Goal: Transaction & Acquisition: Purchase product/service

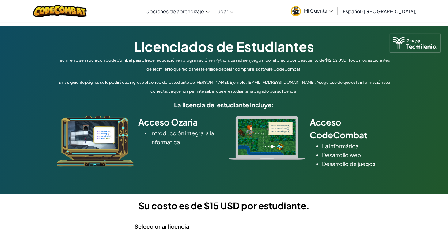
click at [220, 131] on div "Acceso Ozaria Introducción integral a la informática" at bounding box center [181, 133] width 86 height 34
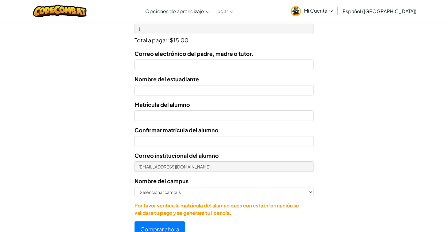
scroll to position [245, 0]
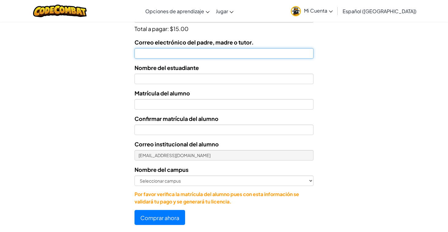
click at [227, 58] on input "Correo electrónico del padre, madre o tutor." at bounding box center [224, 53] width 179 height 10
type input "l"
type input "a"
click at [164, 54] on input "[EMAIL_ADDRESS][DOMAIN_NAME]" at bounding box center [224, 53] width 179 height 10
type input "[EMAIL_ADDRESS][DOMAIN_NAME]"
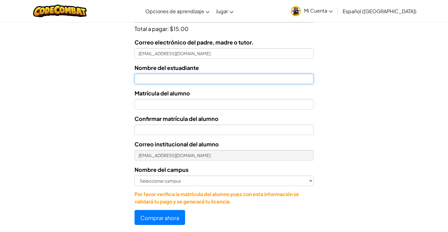
click at [167, 78] on input "text" at bounding box center [224, 79] width 179 height 10
type input "[PERSON_NAME]"
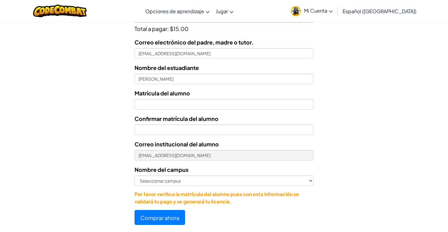
click at [178, 109] on div "Correo electrónico del padre, madre o tutor. [EMAIL_ADDRESS][DOMAIN_NAME] Nombr…" at bounding box center [224, 121] width 179 height 167
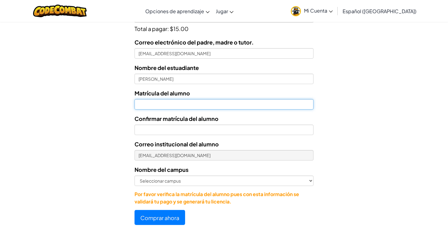
click at [179, 103] on input "Nombre del estuadiante" at bounding box center [224, 104] width 179 height 10
click at [144, 105] on input "AL07169601" at bounding box center [224, 104] width 179 height 10
type input "07169601"
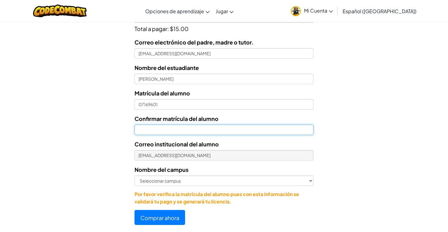
click at [156, 132] on input "Confirmar matrícula del alumno" at bounding box center [224, 129] width 179 height 10
drag, startPoint x: 143, startPoint y: 129, endPoint x: 124, endPoint y: 129, distance: 18.7
click at [124, 129] on form "Seleccionar licencia Licenciatura anual de estudiante - [GEOGRAPHIC_DATA] - $15…" at bounding box center [157, 98] width 314 height 253
type input "07169601"
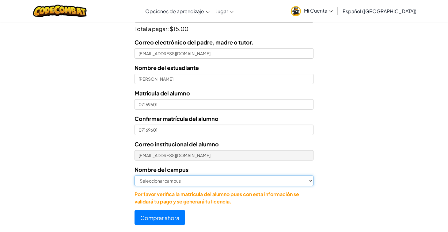
click at [180, 180] on select "Seleccionar campus [GEOGRAPHIC_DATA] Central [GEOGRAPHIC_DATA] [GEOGRAPHIC_DATA…" at bounding box center [224, 180] width 179 height 10
select select "Zapopan"
click at [135, 175] on select "Seleccionar campus [GEOGRAPHIC_DATA] Central [GEOGRAPHIC_DATA] [GEOGRAPHIC_DATA…" at bounding box center [224, 180] width 179 height 10
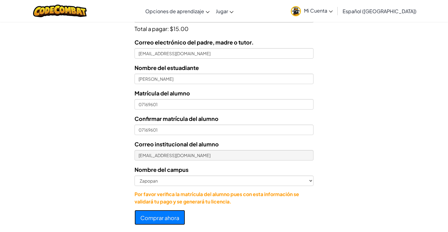
click at [170, 212] on button "Comprar ahora" at bounding box center [160, 217] width 51 height 15
